Goal: Task Accomplishment & Management: Complete application form

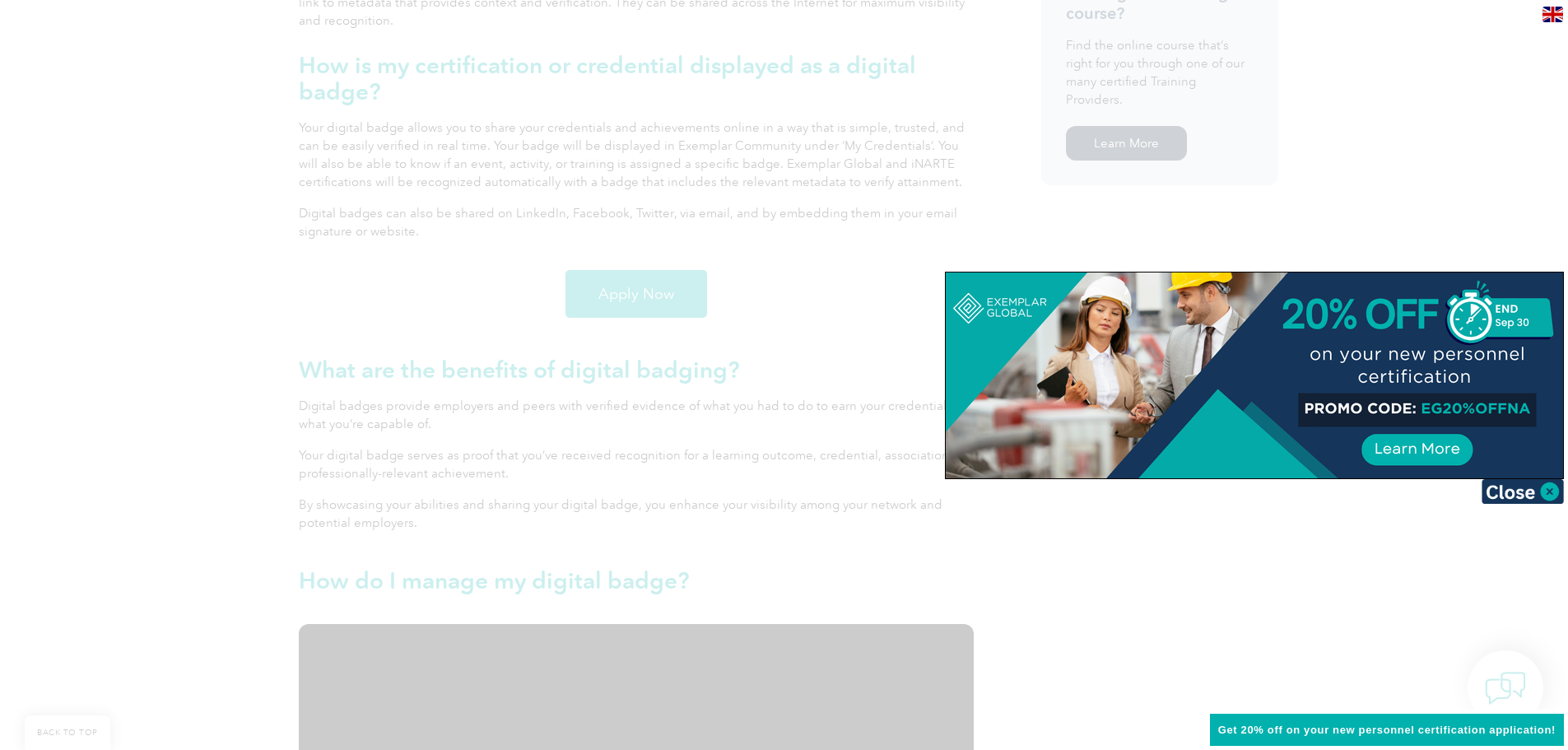
scroll to position [1235, 0]
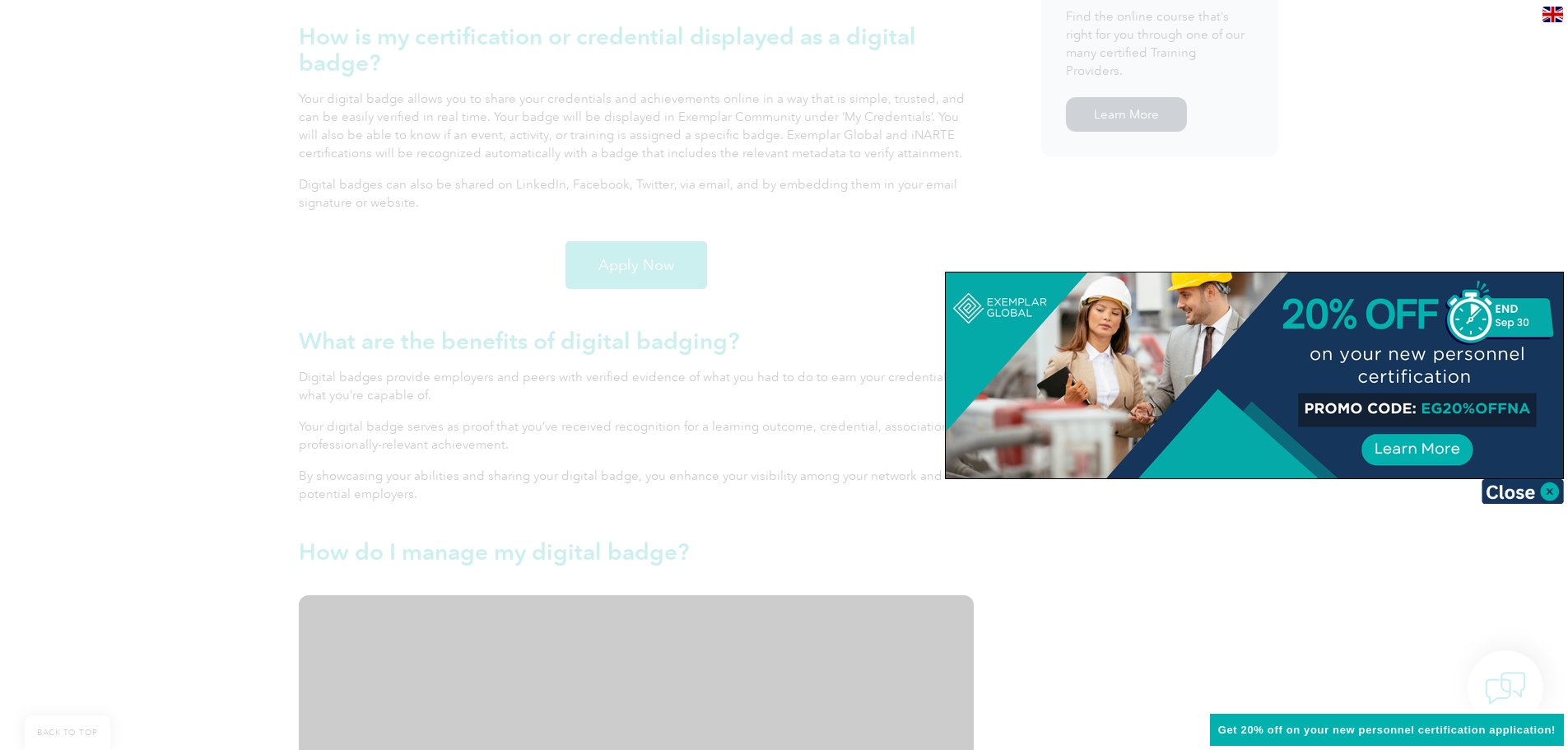
click at [245, 239] on div at bounding box center [784, 375] width 1568 height 750
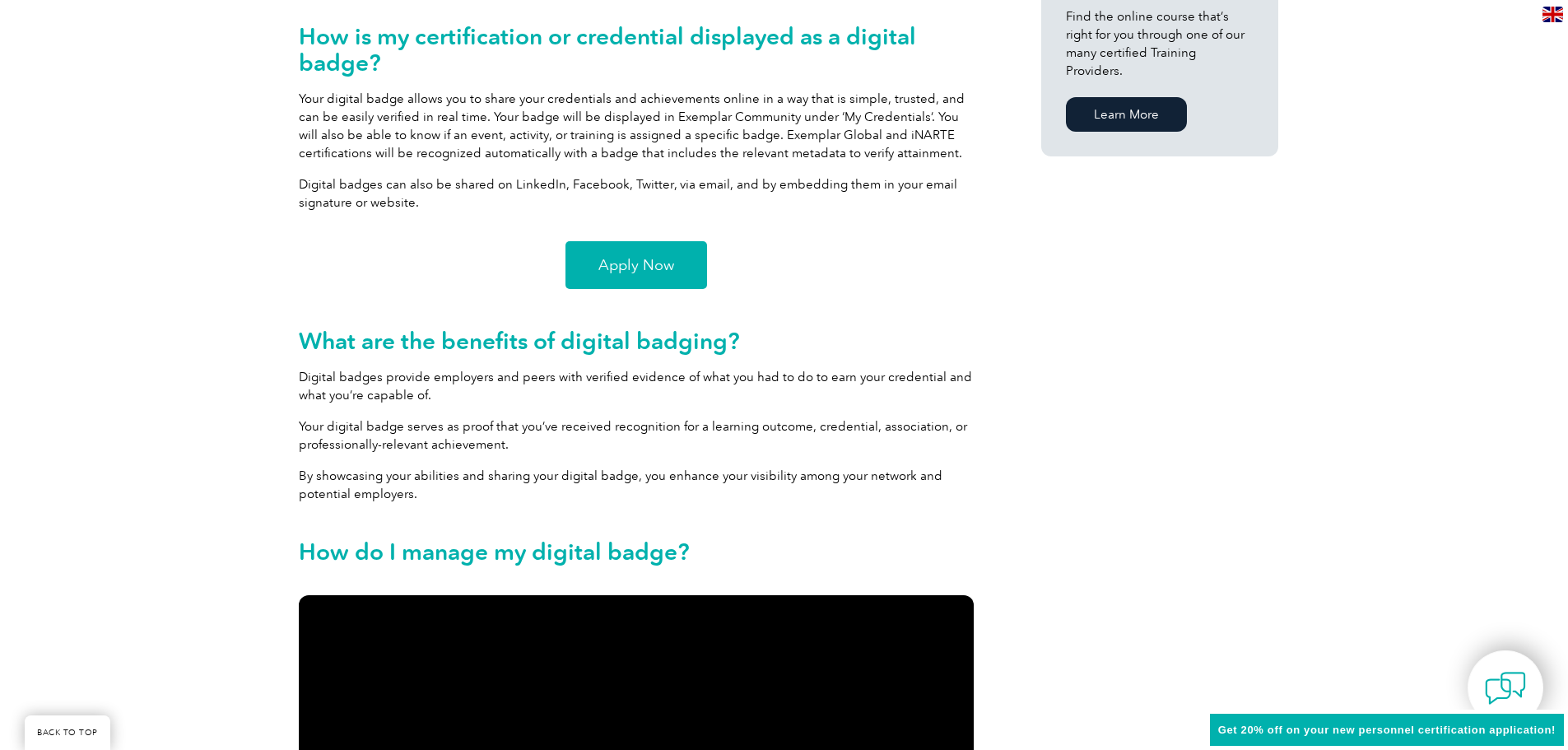
click at [622, 265] on span "Apply Now" at bounding box center [635, 265] width 75 height 15
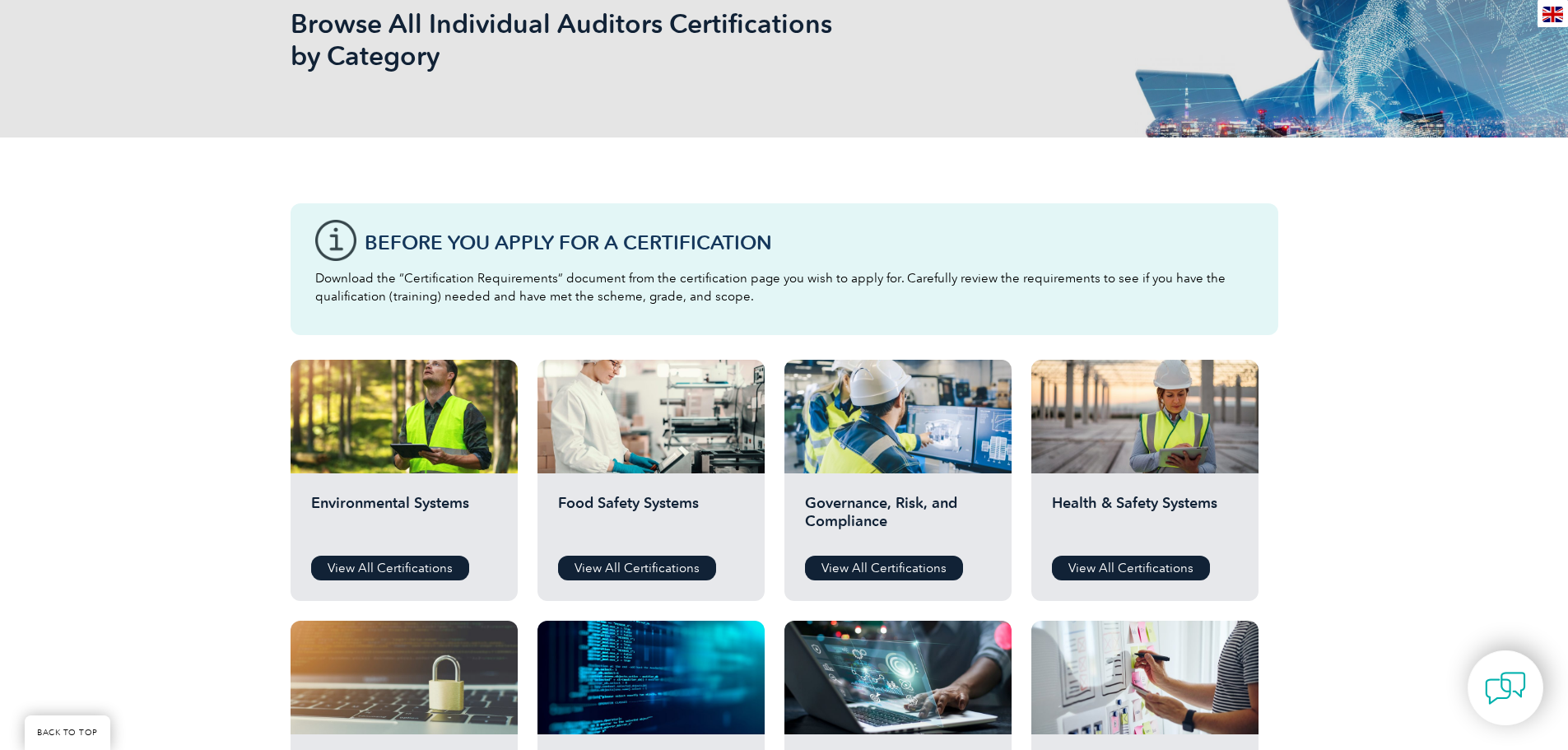
scroll to position [247, 0]
